Goal: Transaction & Acquisition: Obtain resource

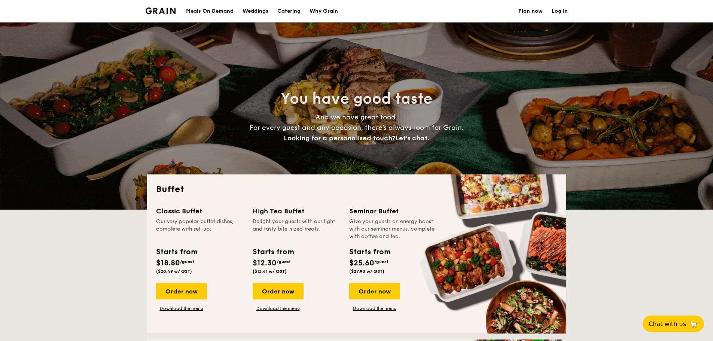
select select
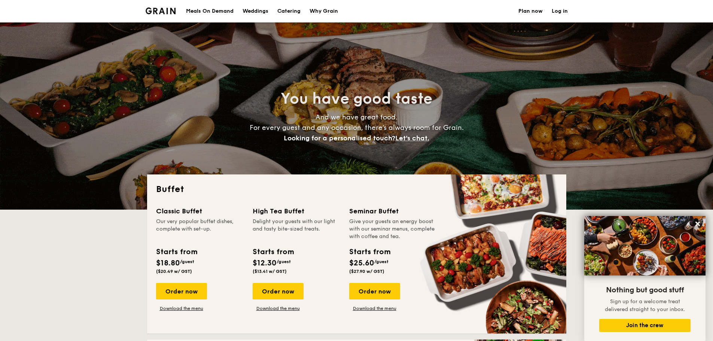
click at [214, 9] on div "Meals On Demand" at bounding box center [210, 11] width 48 height 22
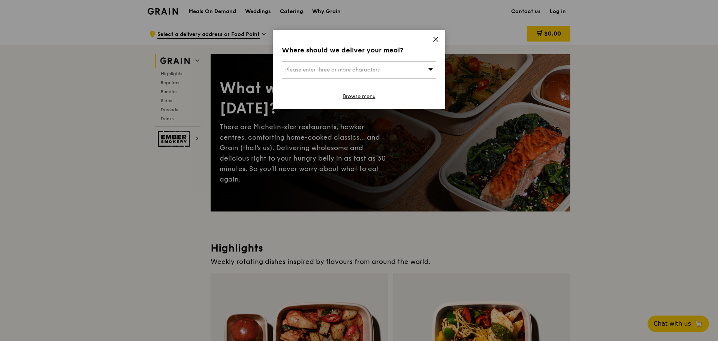
click at [427, 71] on div "Please enter three or more characters" at bounding box center [359, 69] width 154 height 17
click at [438, 34] on div "Where should we deliver your meal? Please enter three or more characters Please…" at bounding box center [359, 69] width 172 height 79
click at [437, 36] on div "Where should we deliver your meal? Please enter three or more characters Browse…" at bounding box center [359, 69] width 172 height 79
click at [432, 40] on icon at bounding box center [435, 39] width 7 height 7
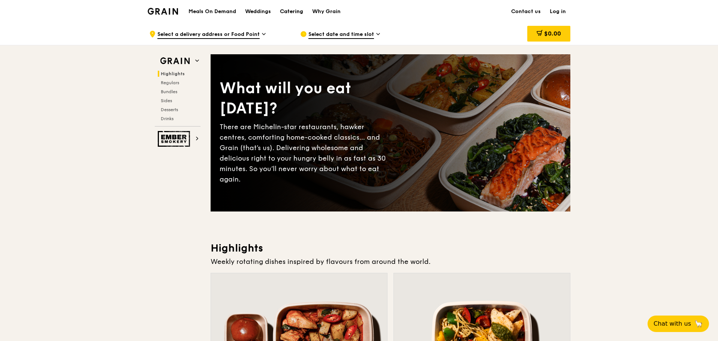
click at [290, 13] on div "Catering" at bounding box center [291, 11] width 23 height 22
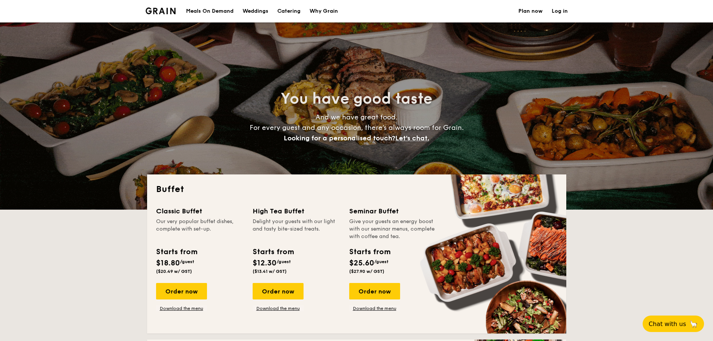
select select
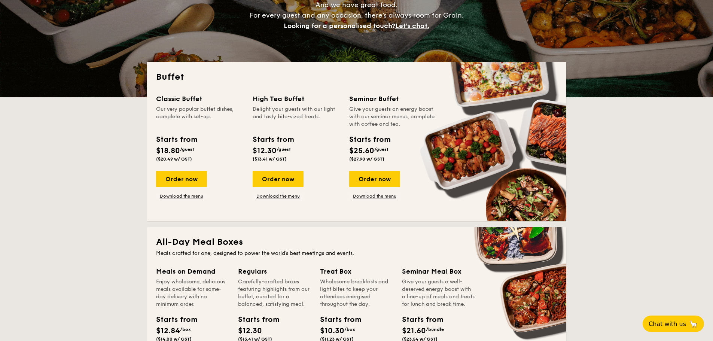
click at [283, 194] on link "Download the menu" at bounding box center [278, 196] width 51 height 6
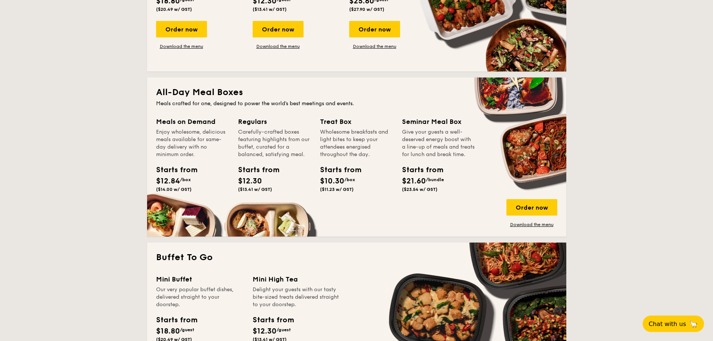
scroll to position [412, 0]
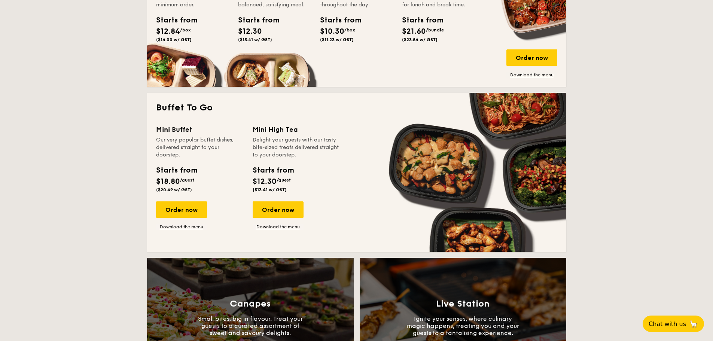
click at [181, 225] on link "Download the menu" at bounding box center [181, 227] width 51 height 6
